Goal: Navigation & Orientation: Find specific page/section

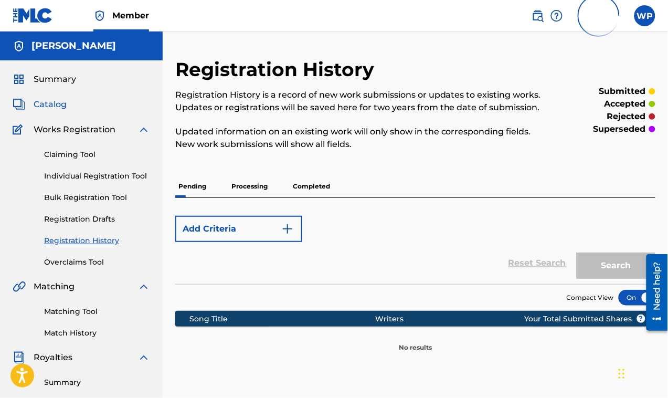
click at [59, 110] on span "Catalog" at bounding box center [50, 104] width 33 height 13
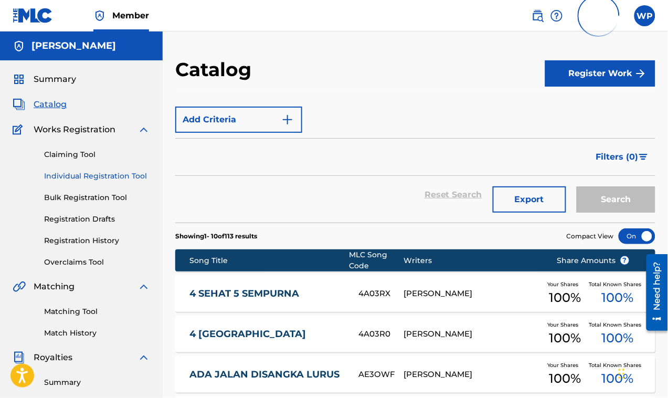
click at [95, 175] on link "Individual Registration Tool" at bounding box center [97, 176] width 106 height 11
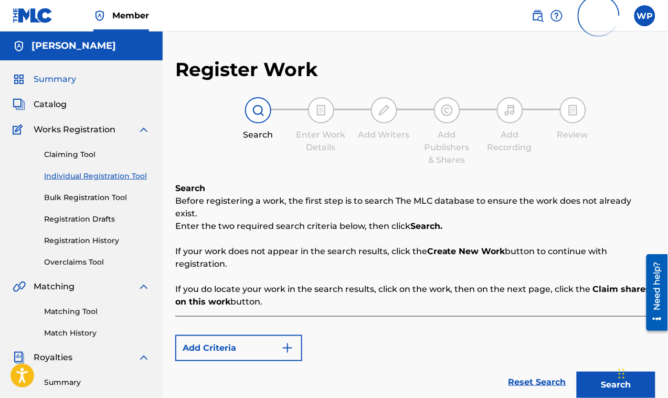
click at [43, 79] on span "Summary" at bounding box center [55, 79] width 43 height 13
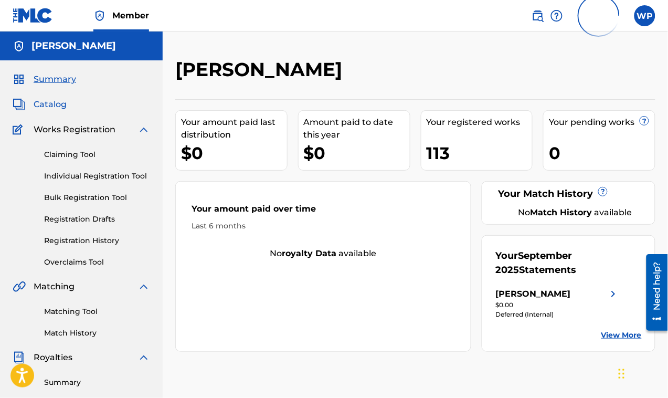
click at [47, 105] on span "Catalog" at bounding box center [50, 104] width 33 height 13
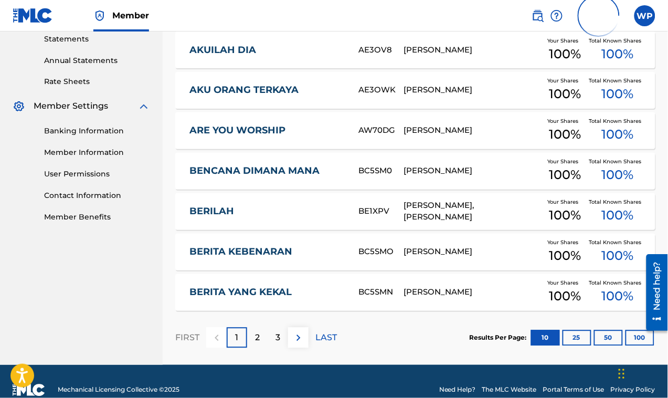
scroll to position [382, 0]
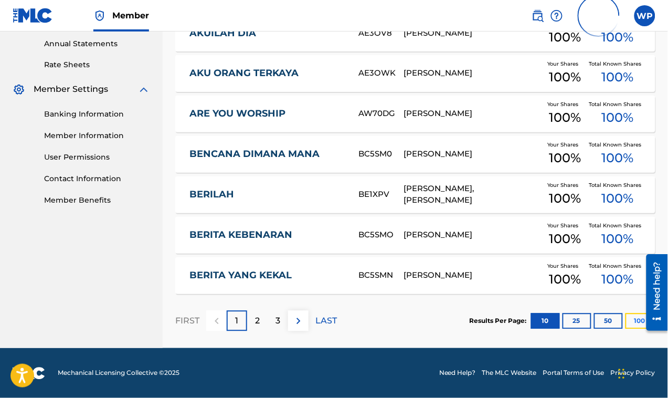
click at [637, 323] on button "100" at bounding box center [640, 321] width 29 height 16
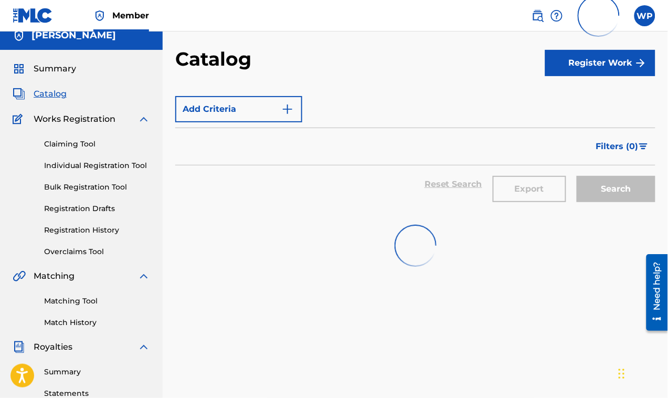
scroll to position [0, 0]
